Goal: Task Accomplishment & Management: Manage account settings

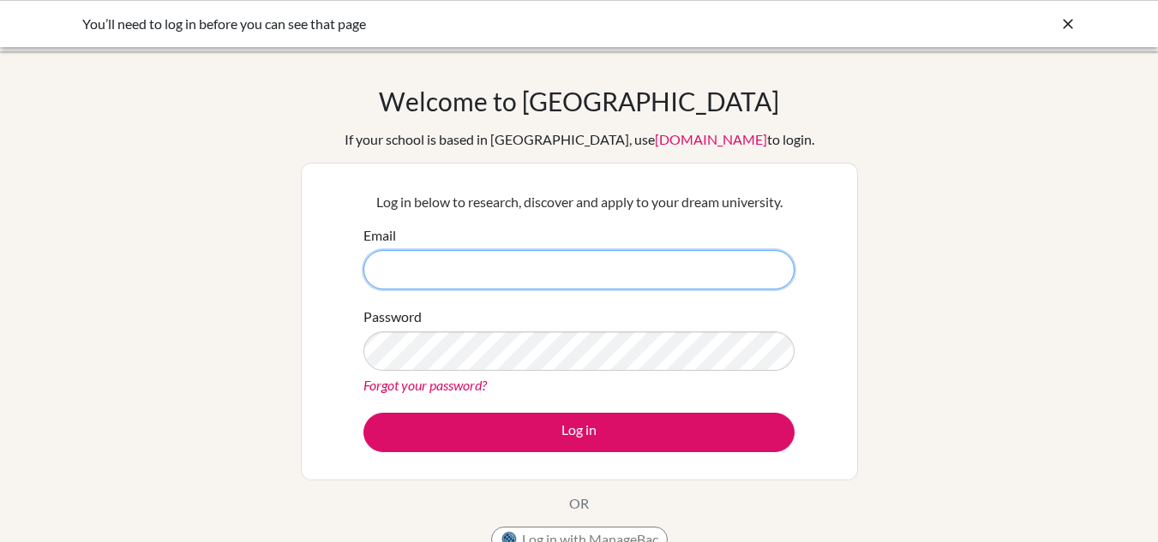
click at [457, 267] on input "Email" at bounding box center [578, 269] width 431 height 39
type input "[PERSON_NAME][EMAIL_ADDRESS][PERSON_NAME]"
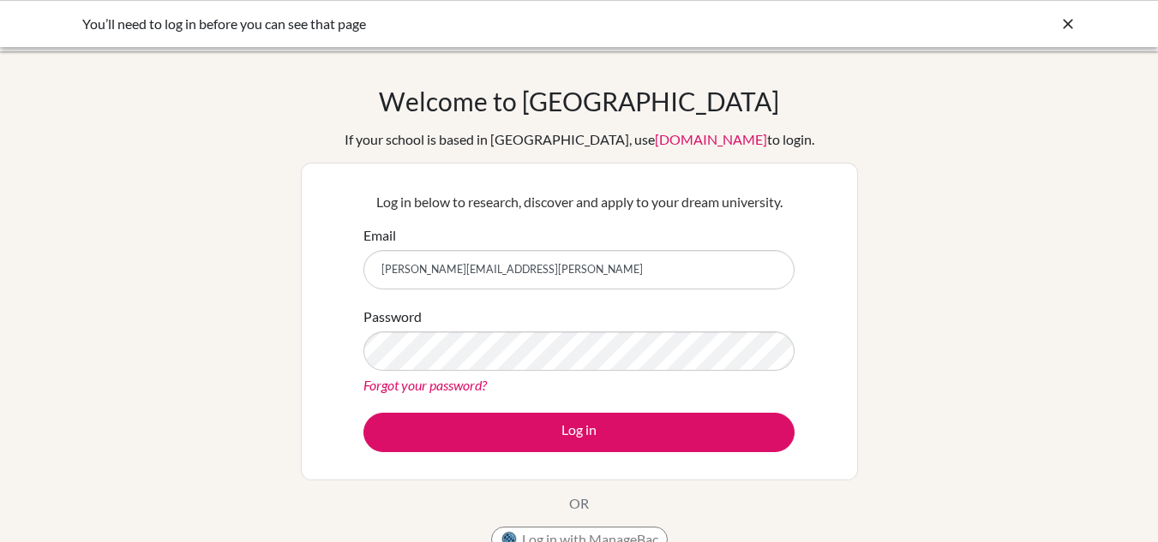
click at [458, 381] on link "Forgot your password?" at bounding box center [424, 385] width 123 height 16
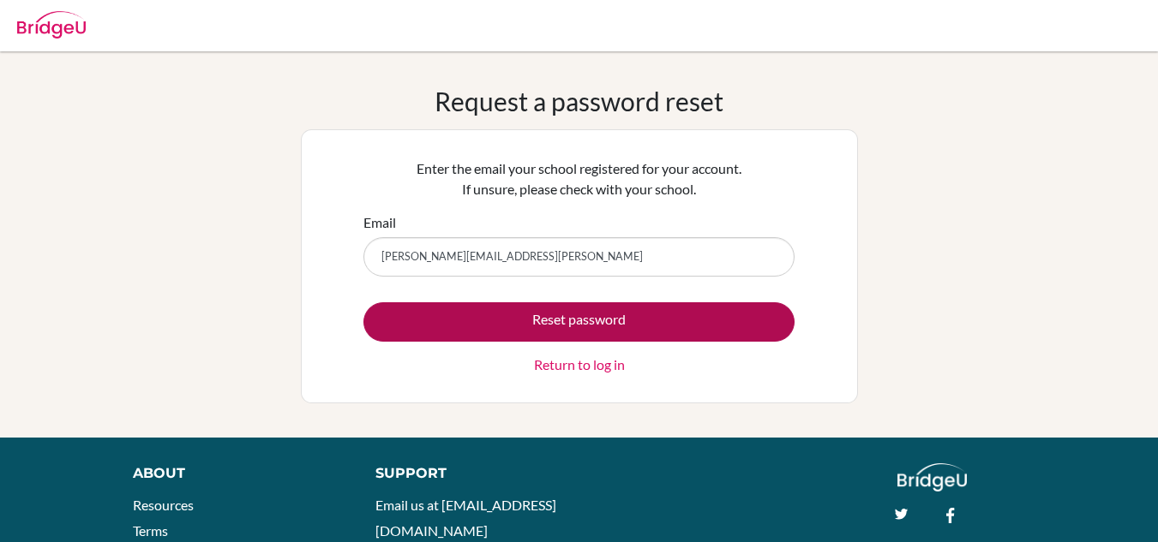
type input "stan.canova@asa.edu.py"
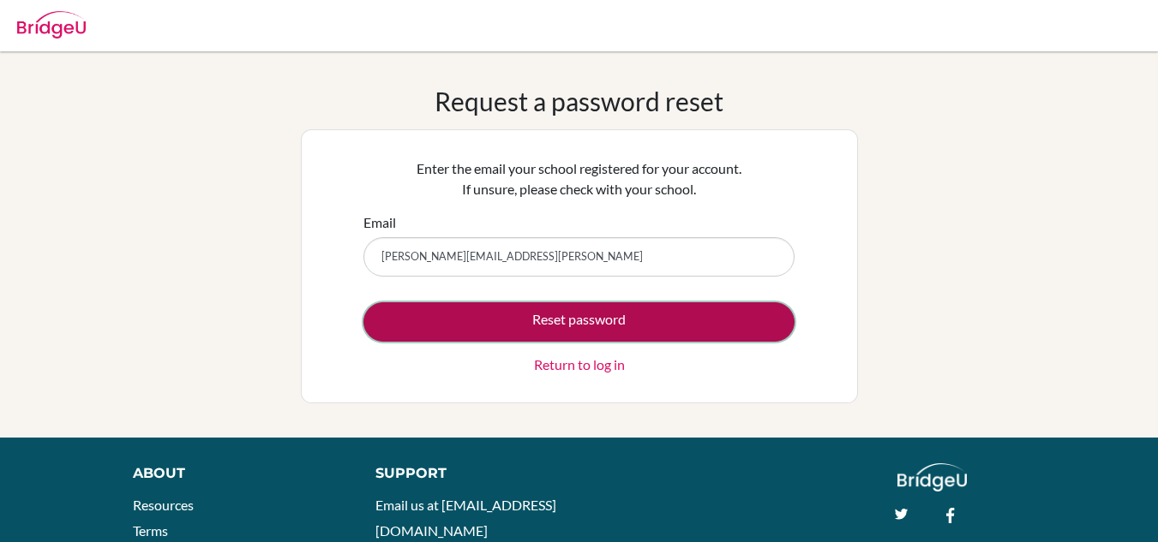
click at [482, 325] on button "Reset password" at bounding box center [578, 321] width 431 height 39
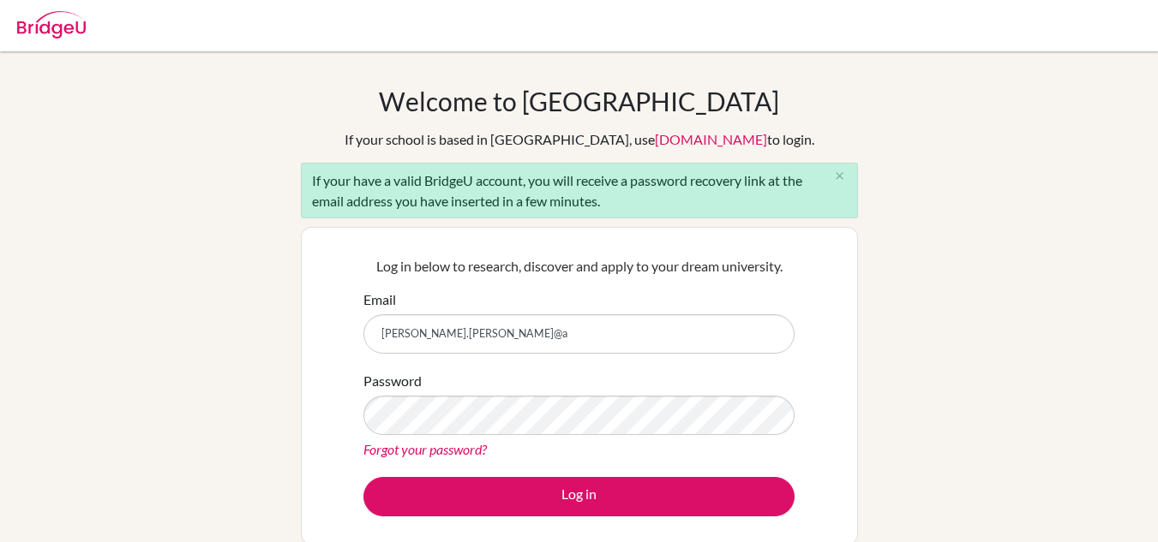
type input "stan.canova@asa.edu.py"
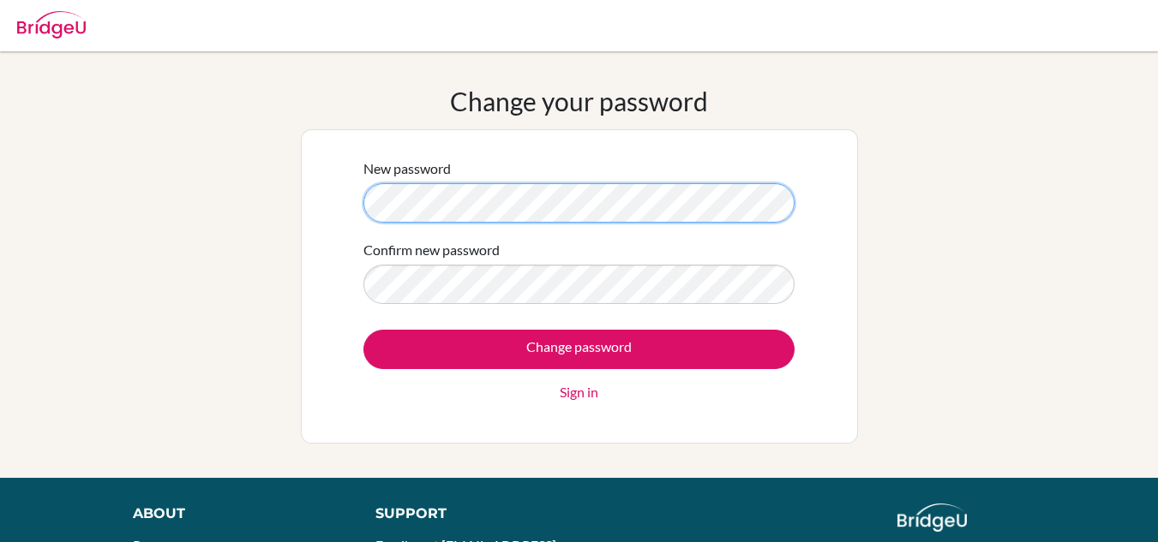
click at [333, 195] on div "New password Confirm new password Change password Sign in" at bounding box center [579, 286] width 557 height 314
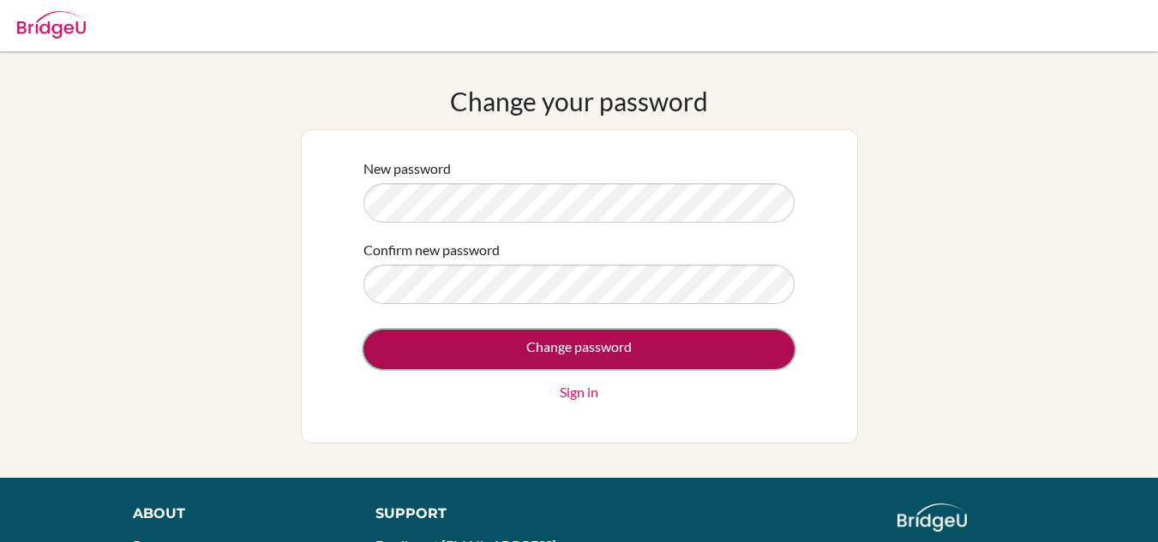
click at [509, 347] on input "Change password" at bounding box center [578, 349] width 431 height 39
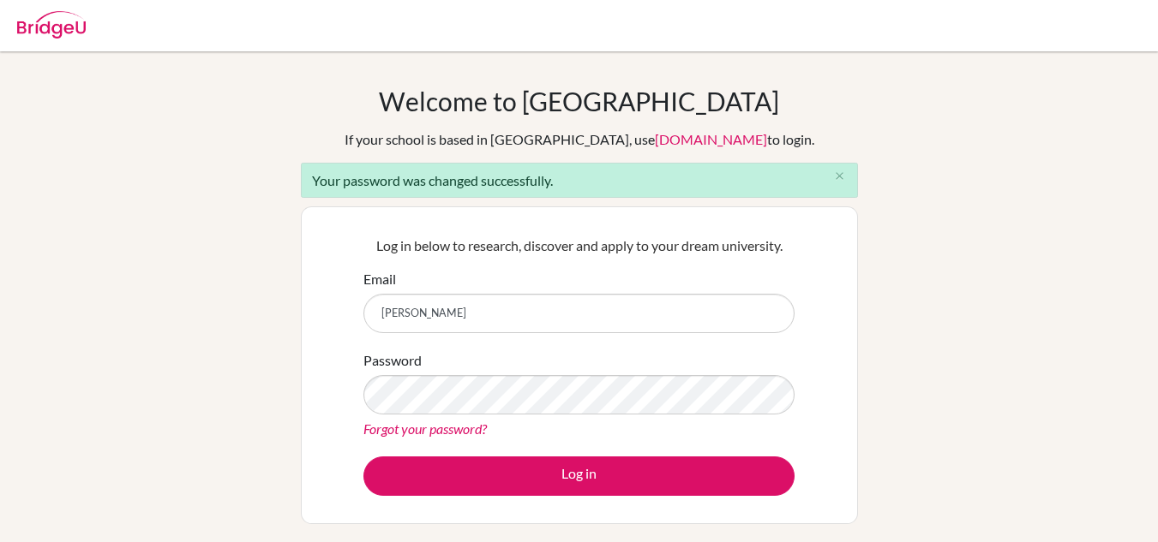
type input "[PERSON_NAME][EMAIL_ADDRESS][PERSON_NAME]"
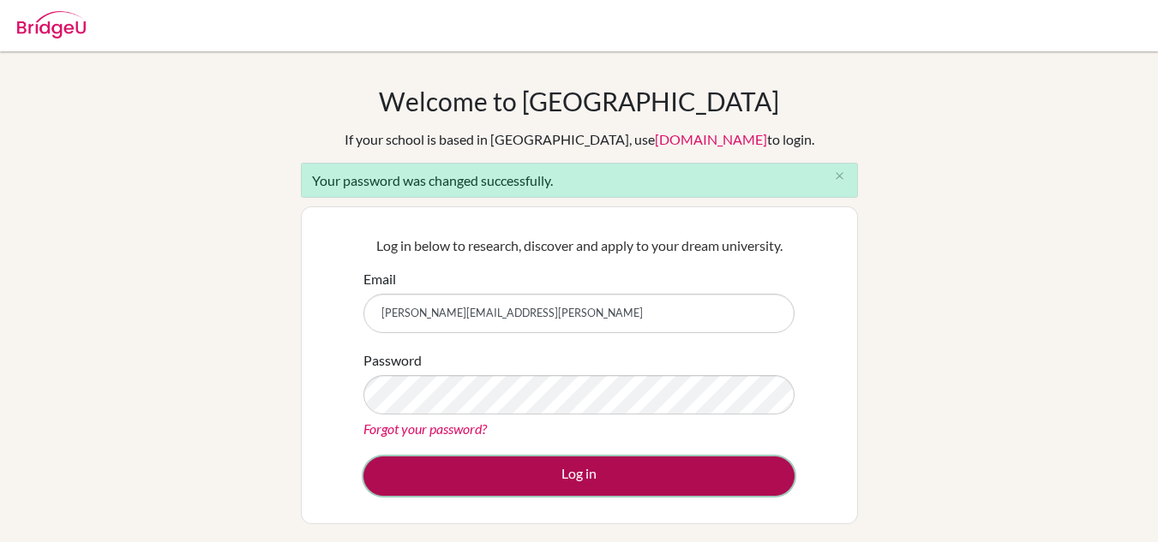
click at [558, 472] on button "Log in" at bounding box center [578, 476] width 431 height 39
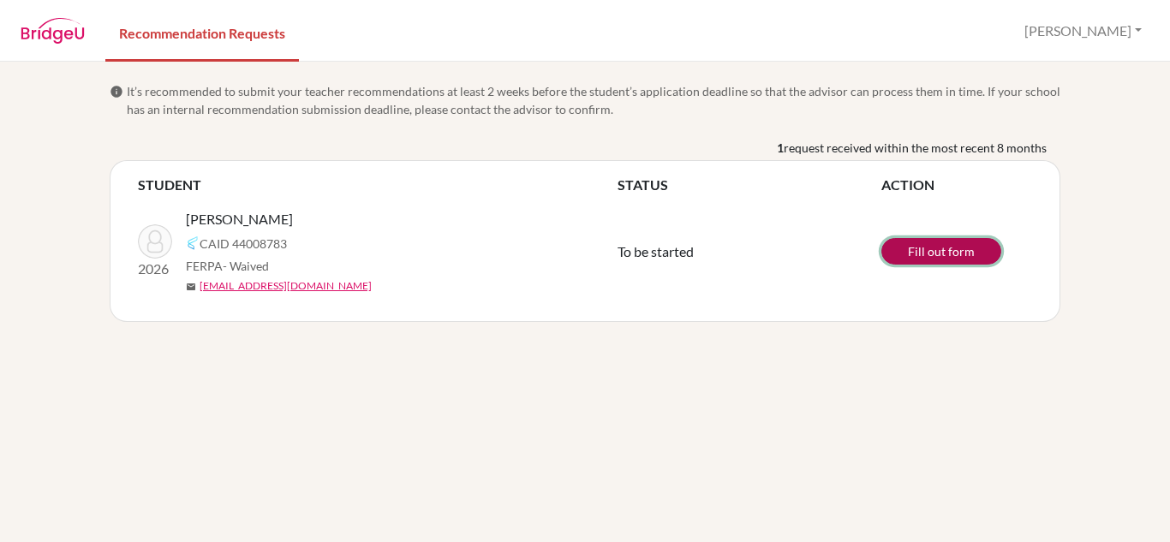
click at [923, 254] on link "Fill out form" at bounding box center [942, 251] width 120 height 27
